Goal: Check status

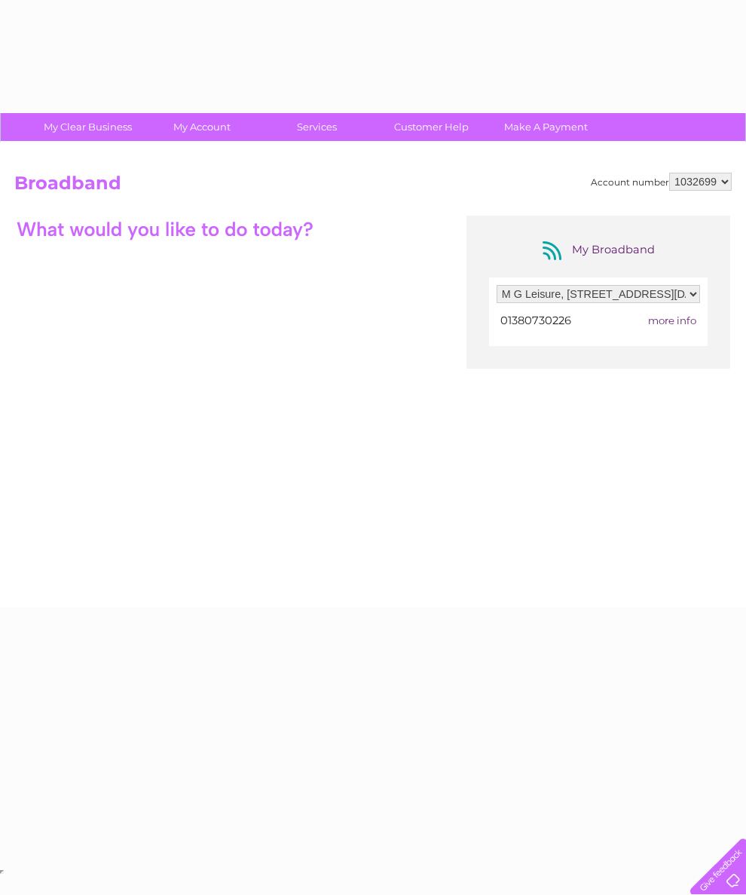
select select "1837415"
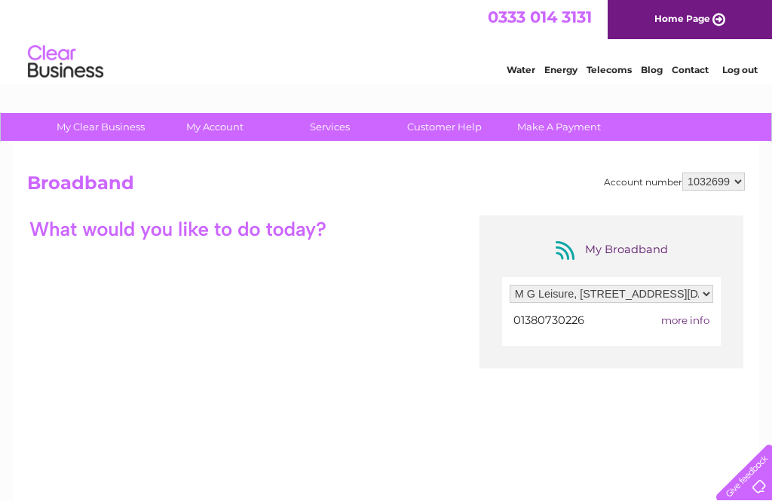
click at [619, 302] on select "Filter by address... M G Leisure, 37 Monday Market Street, Devizes, Wiltshire, …" at bounding box center [611, 294] width 203 height 18
click at [243, 227] on div at bounding box center [177, 229] width 301 height 26
click at [184, 220] on div at bounding box center [177, 229] width 301 height 26
click at [232, 238] on div at bounding box center [177, 229] width 301 height 26
click at [240, 233] on div at bounding box center [177, 229] width 301 height 26
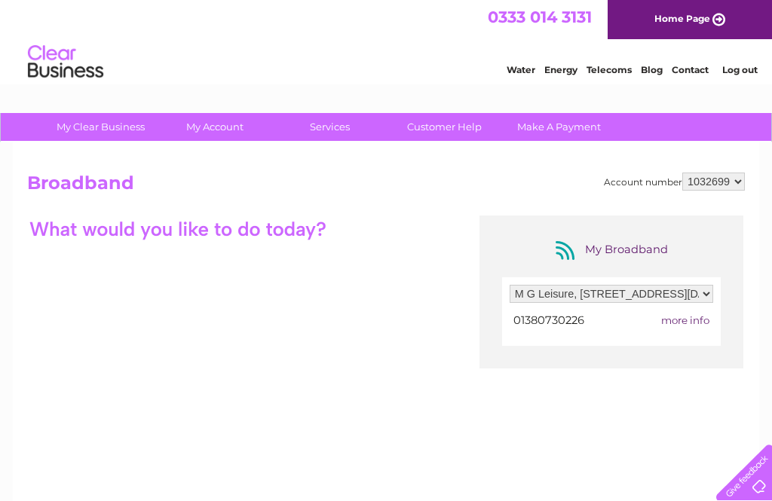
click at [252, 232] on div at bounding box center [177, 229] width 301 height 26
click at [283, 234] on div at bounding box center [177, 229] width 301 height 26
click at [296, 230] on div at bounding box center [177, 229] width 301 height 26
click at [572, 246] on div "My Broadband" at bounding box center [611, 250] width 121 height 24
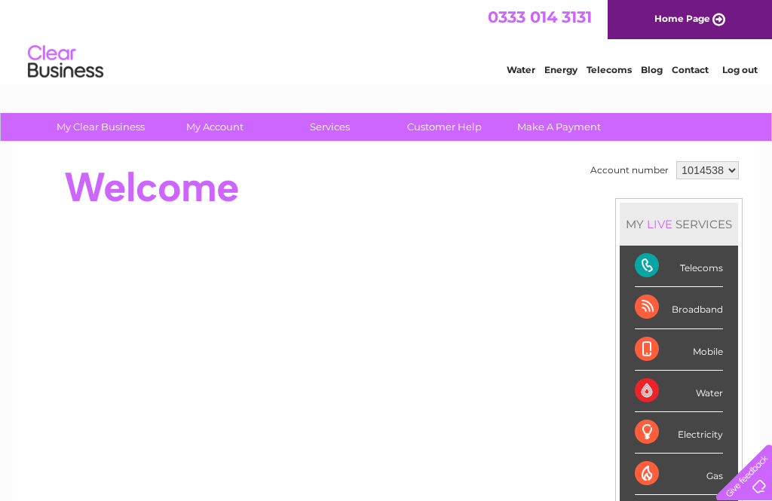
click at [728, 170] on select "1014538 1032699 1062004" at bounding box center [707, 170] width 63 height 18
select select "1032699"
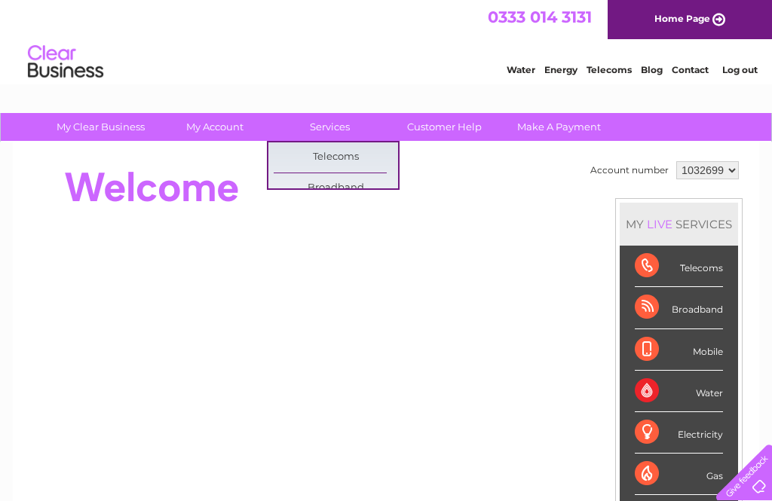
click at [657, 307] on div "Broadband" at bounding box center [679, 307] width 88 height 41
